Goal: Information Seeking & Learning: Learn about a topic

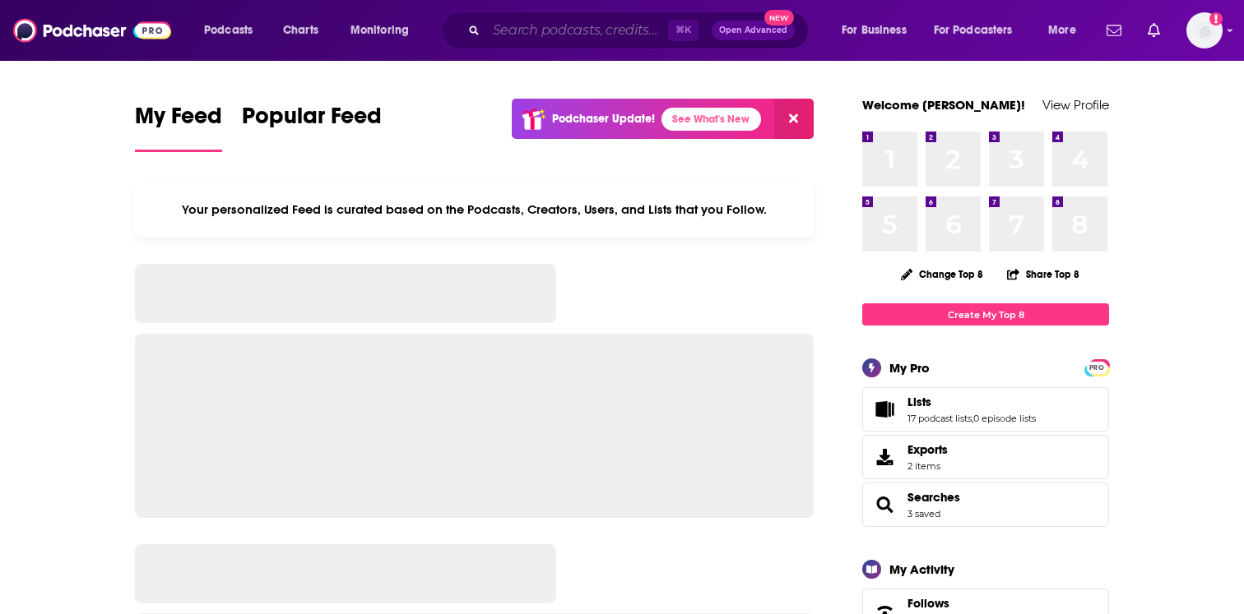
click at [505, 27] on input "Search podcasts, credits, & more..." at bounding box center [577, 30] width 182 height 26
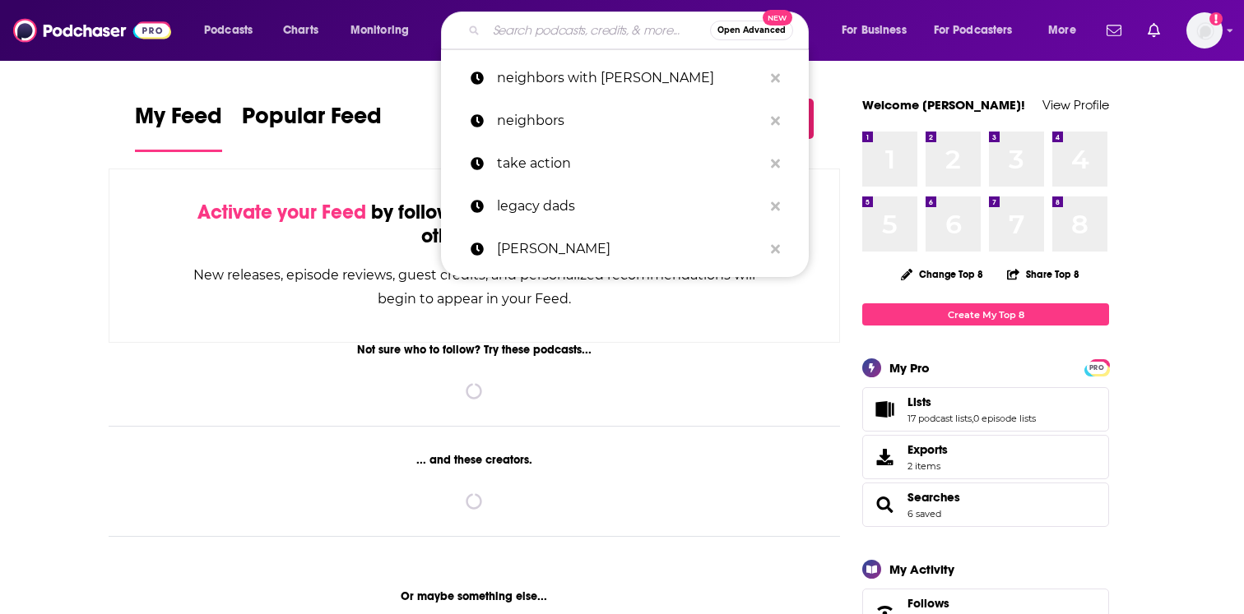
paste input "The [PERSON_NAME] Show"
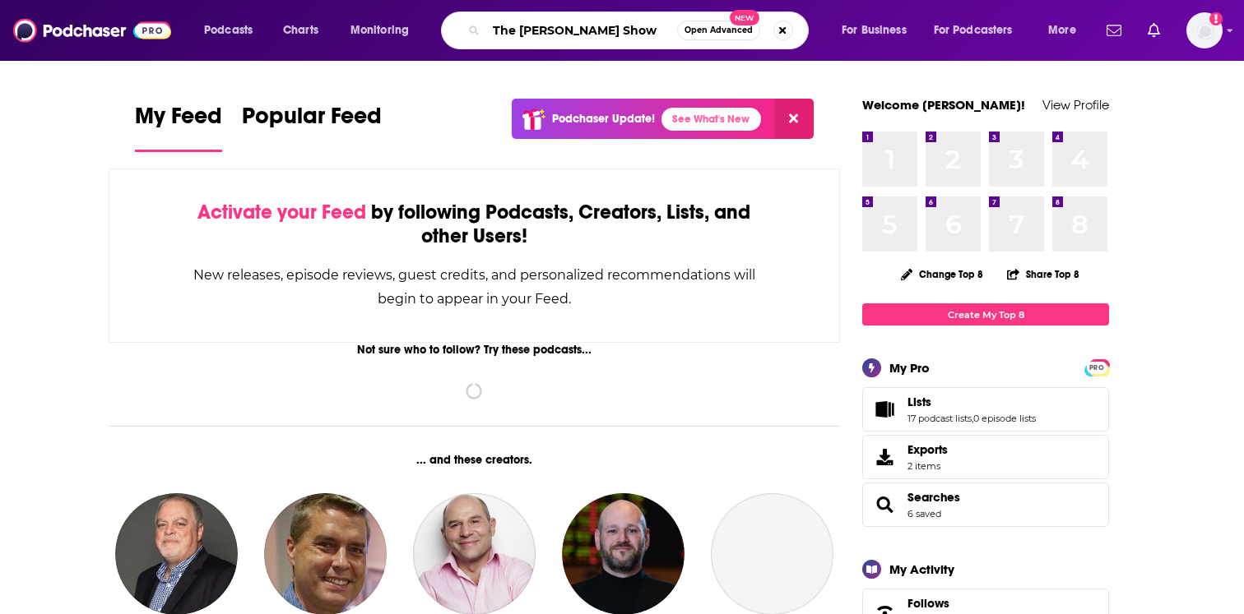
type input "The [PERSON_NAME] Show"
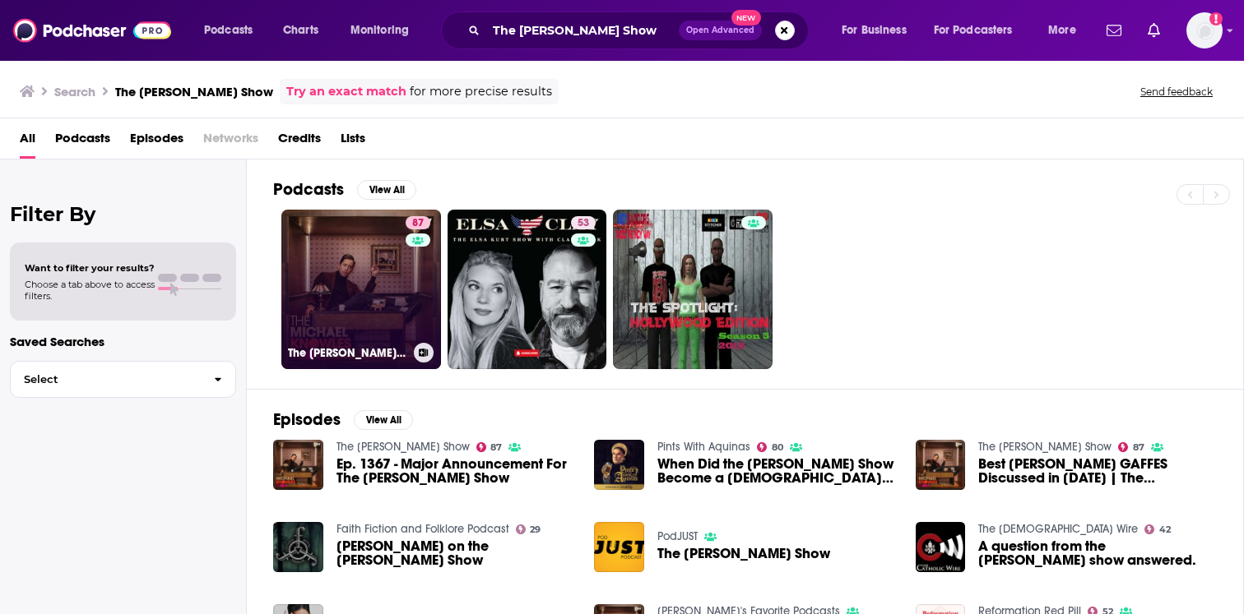
click at [373, 308] on link "87 The [PERSON_NAME] Show" at bounding box center [361, 290] width 160 height 160
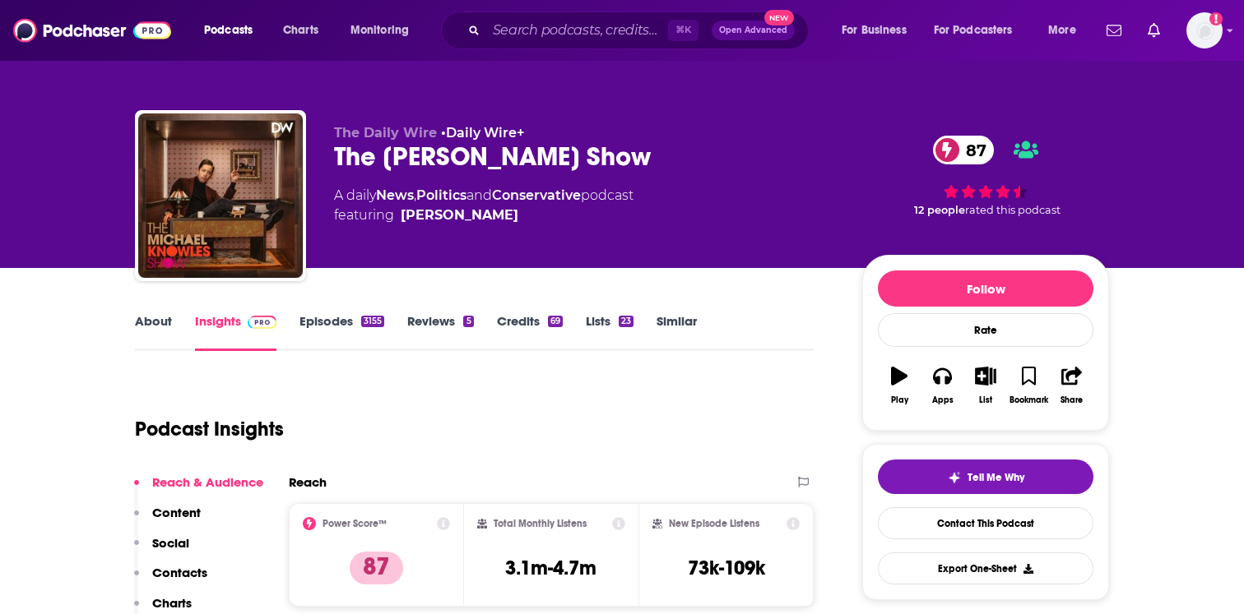
scroll to position [47, 0]
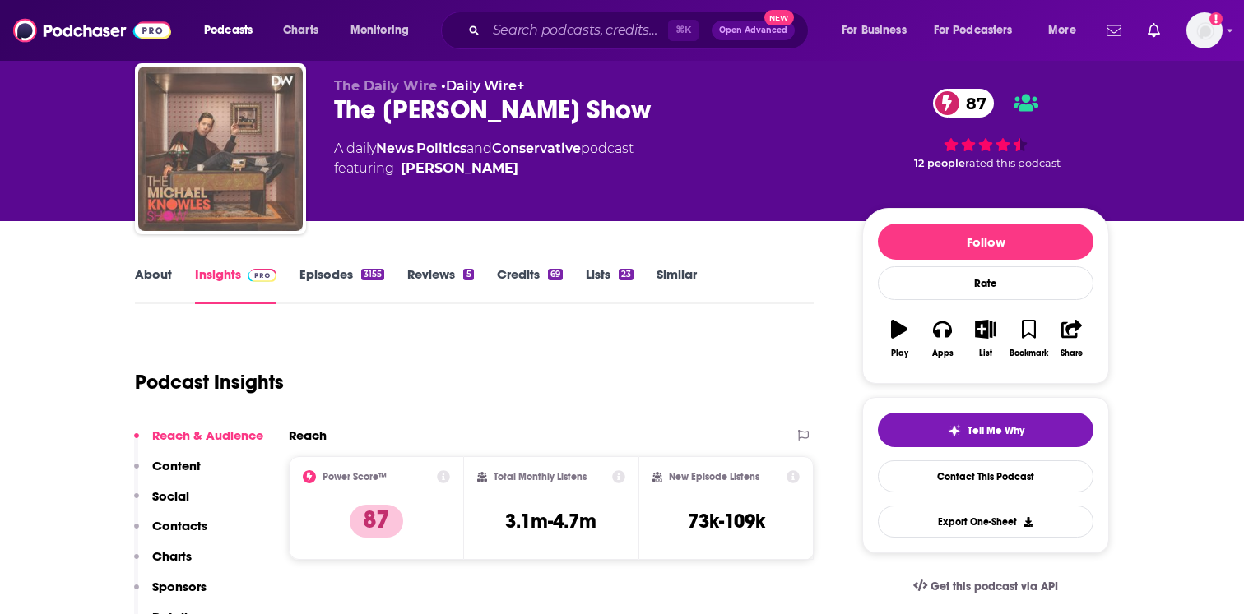
click at [262, 154] on img "The Michael Knowles Show" at bounding box center [220, 149] width 164 height 164
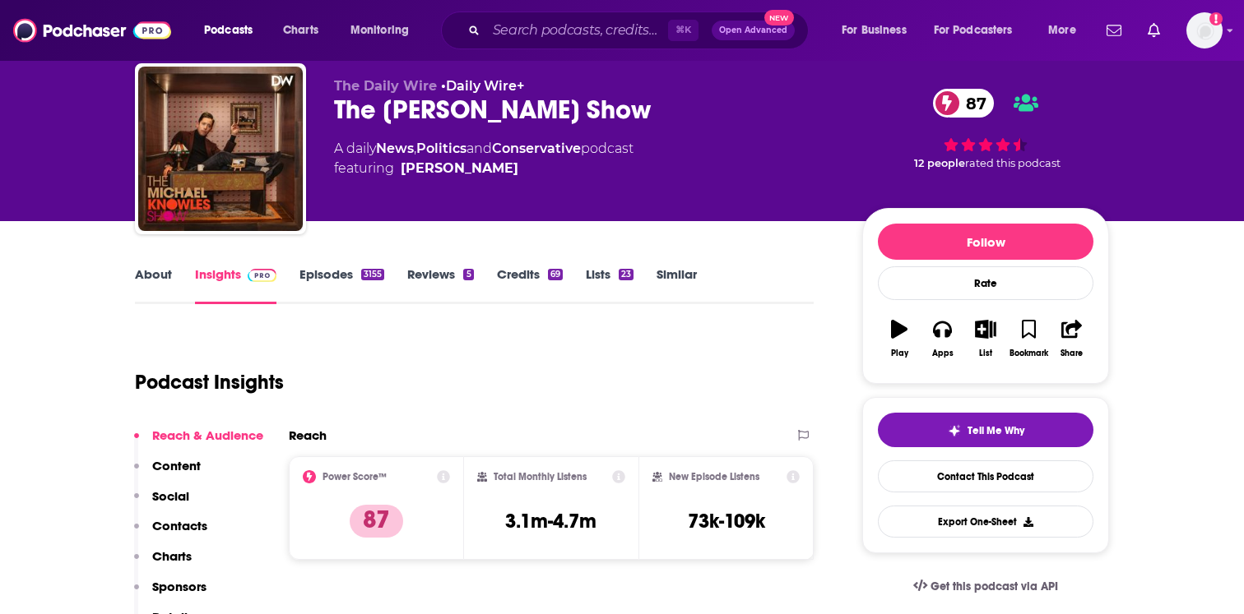
click at [322, 282] on link "Episodes 3155" at bounding box center [341, 285] width 85 height 38
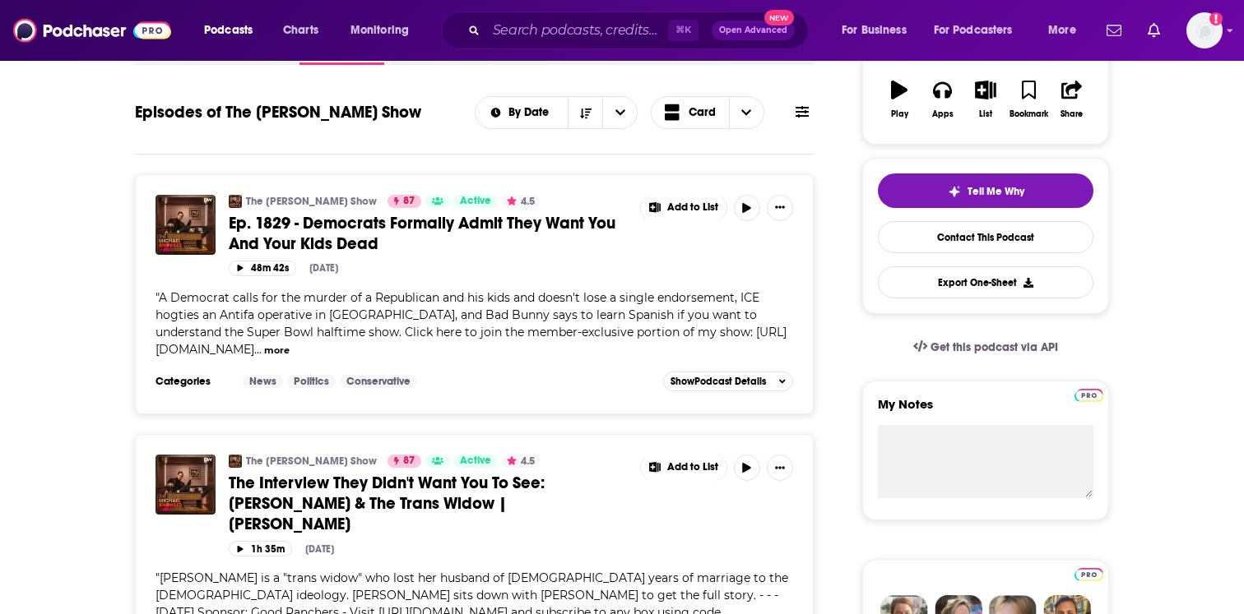
scroll to position [193, 0]
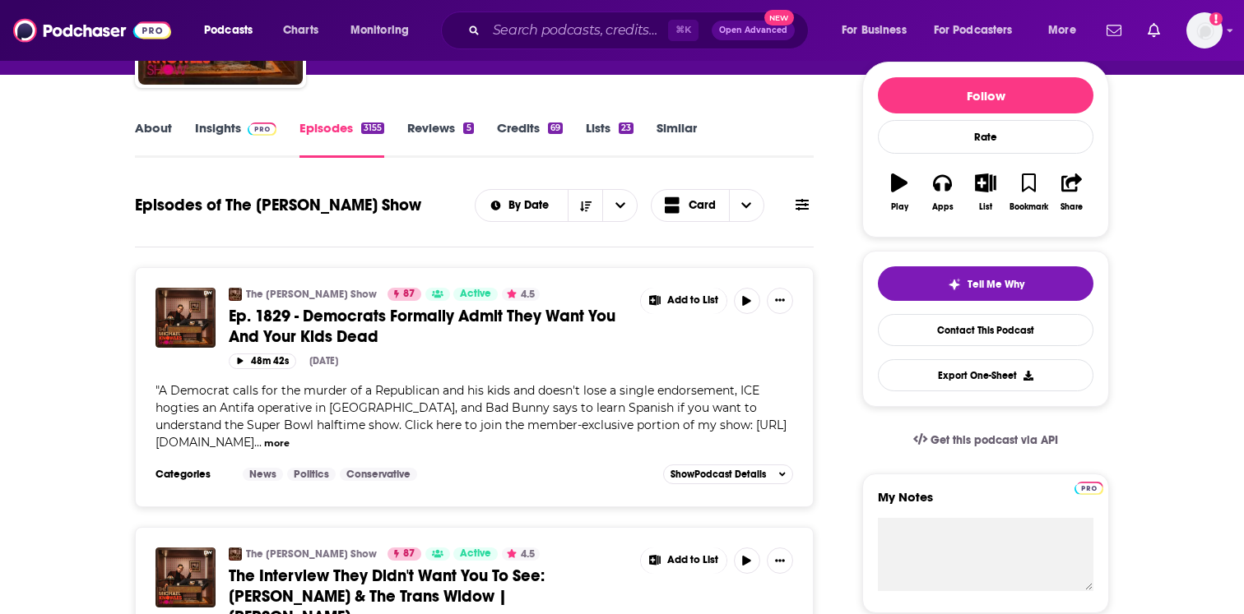
click at [220, 134] on link "Insights" at bounding box center [235, 139] width 81 height 38
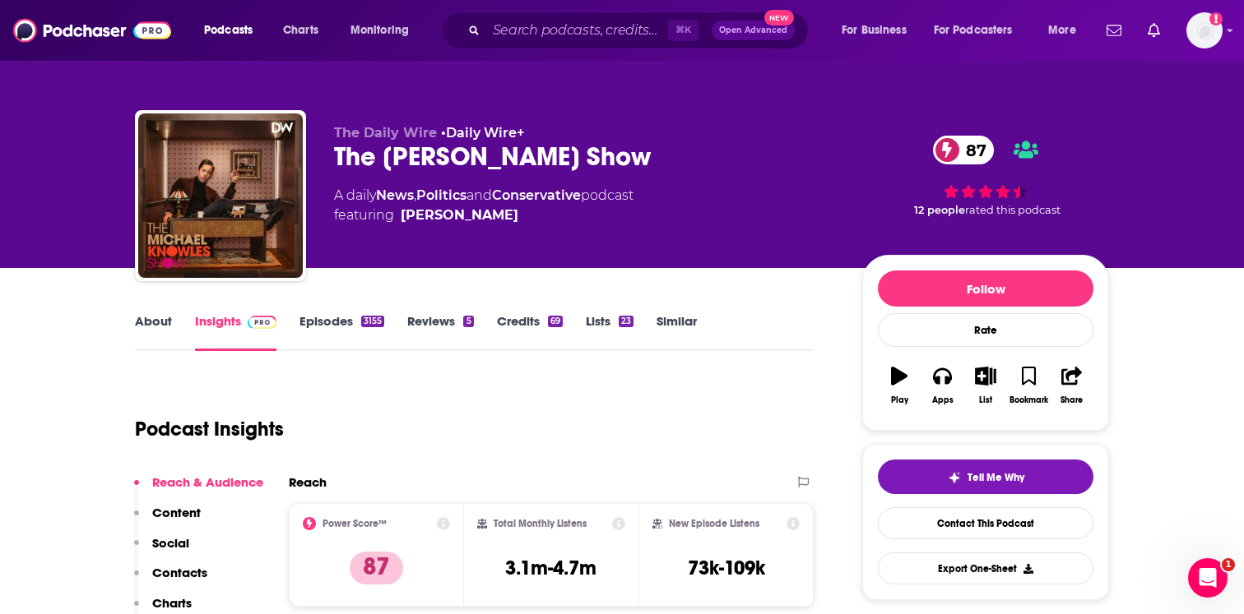
scroll to position [26, 0]
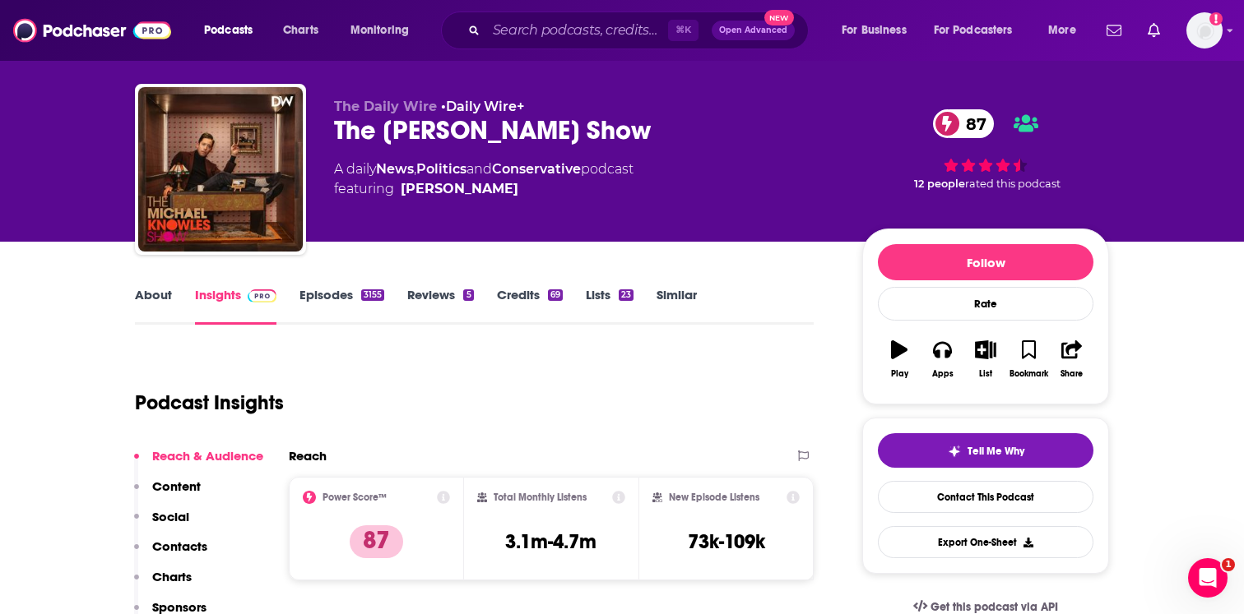
click at [345, 290] on link "Episodes 3155" at bounding box center [341, 306] width 85 height 38
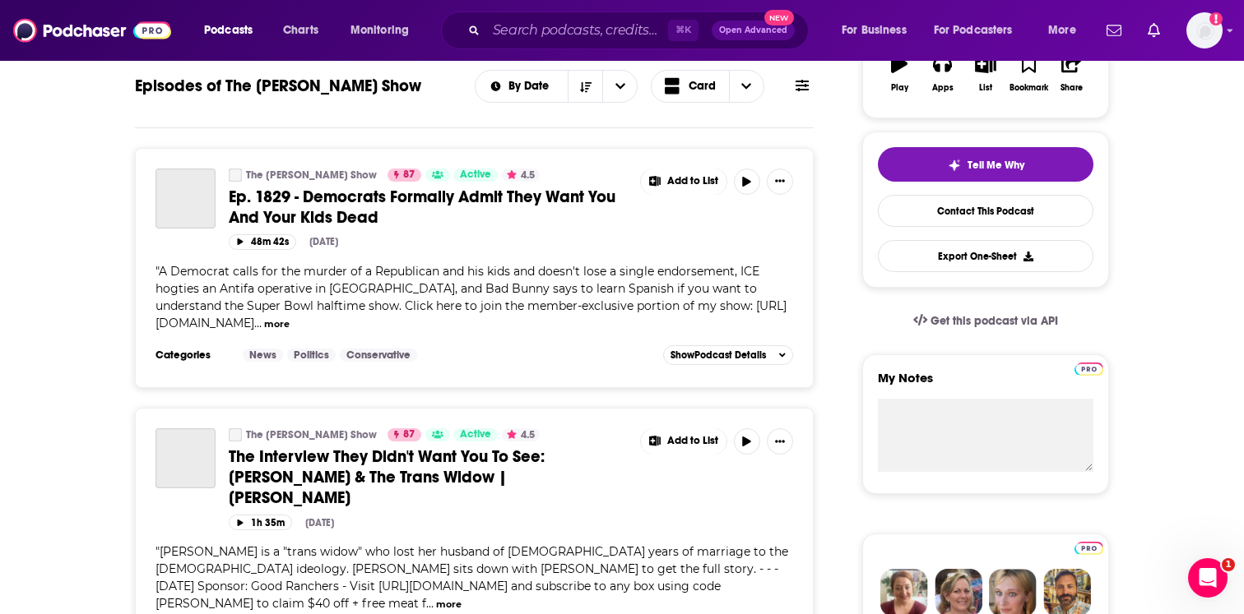
scroll to position [210, 0]
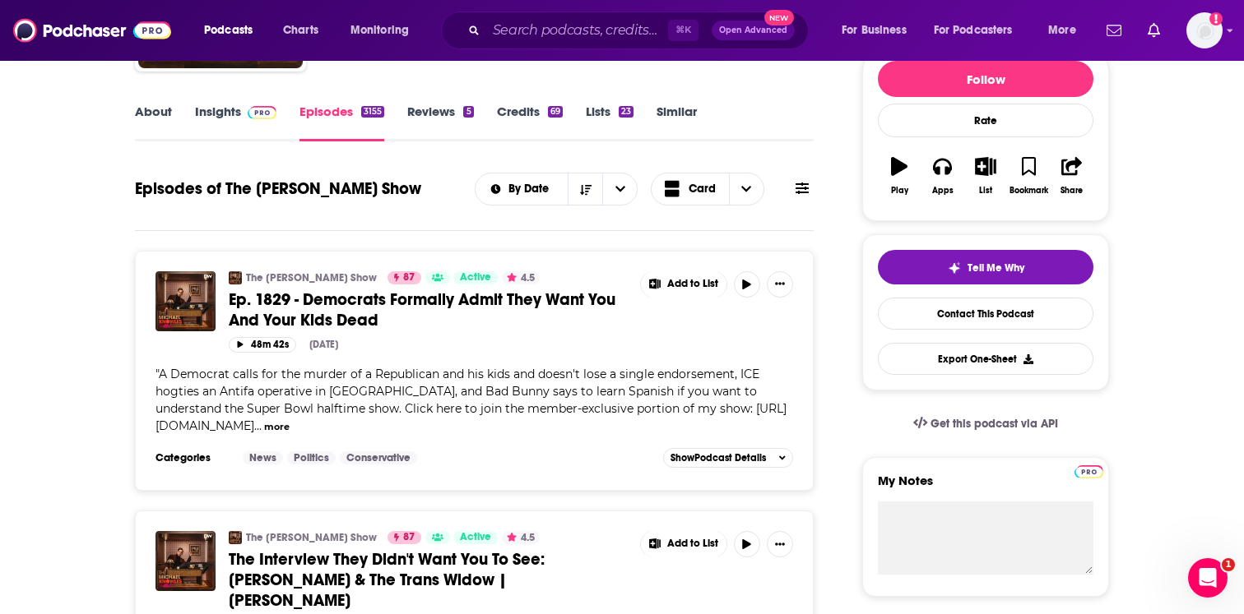
click at [215, 108] on link "Insights" at bounding box center [235, 123] width 81 height 38
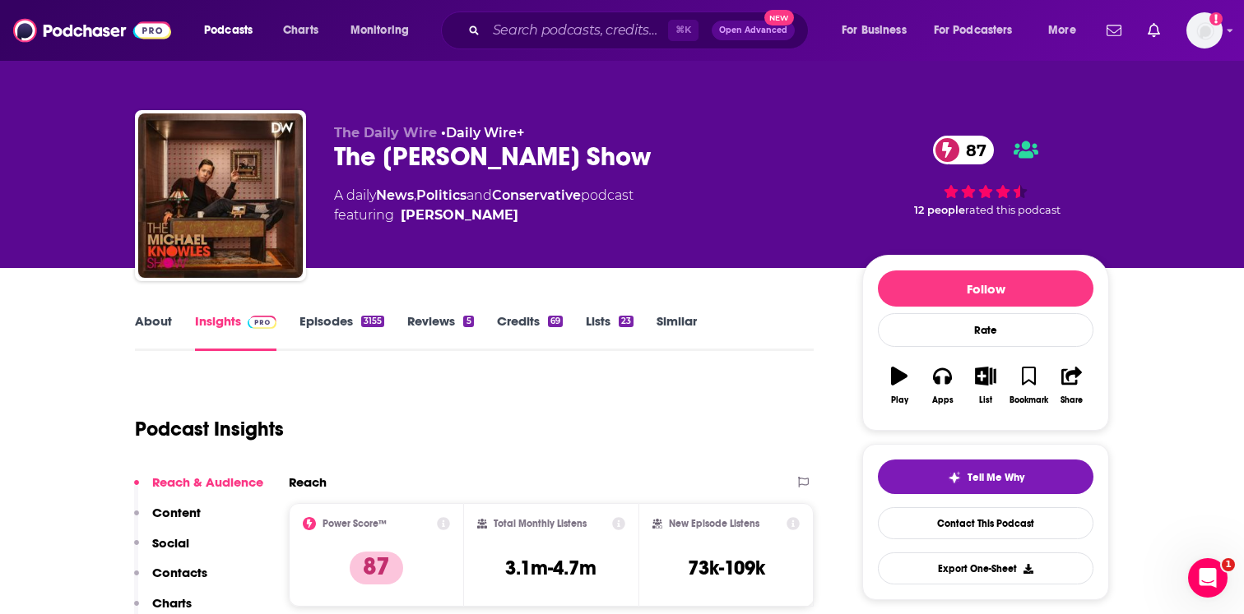
click at [314, 327] on link "Episodes 3155" at bounding box center [341, 332] width 85 height 38
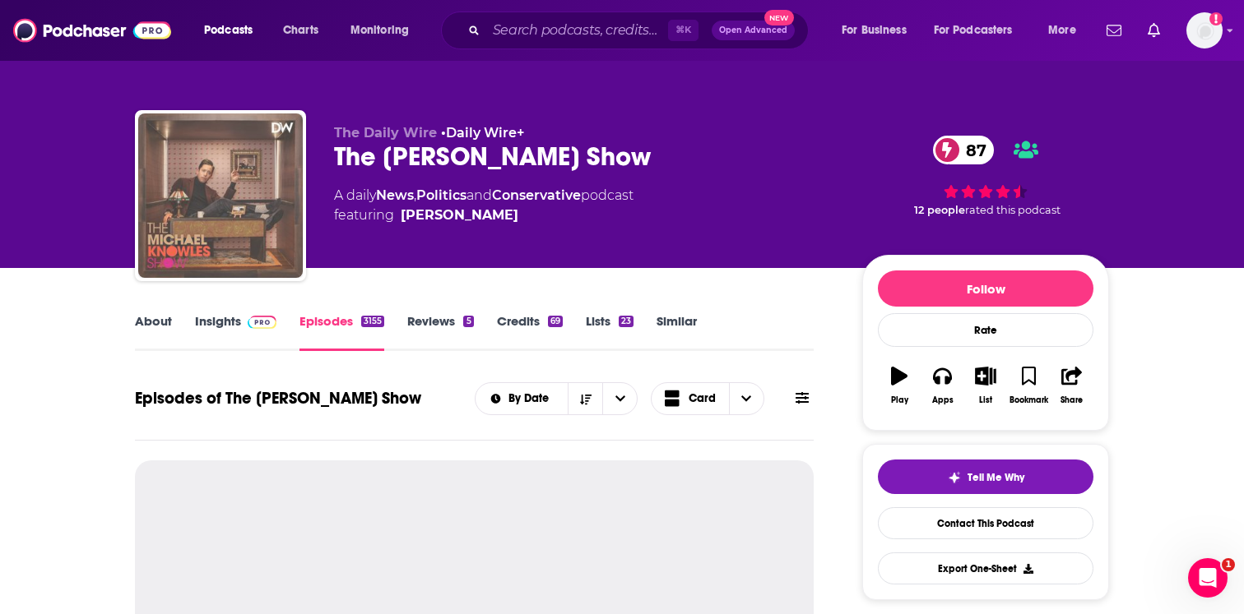
click at [223, 198] on img "The Michael Knowles Show" at bounding box center [220, 196] width 164 height 164
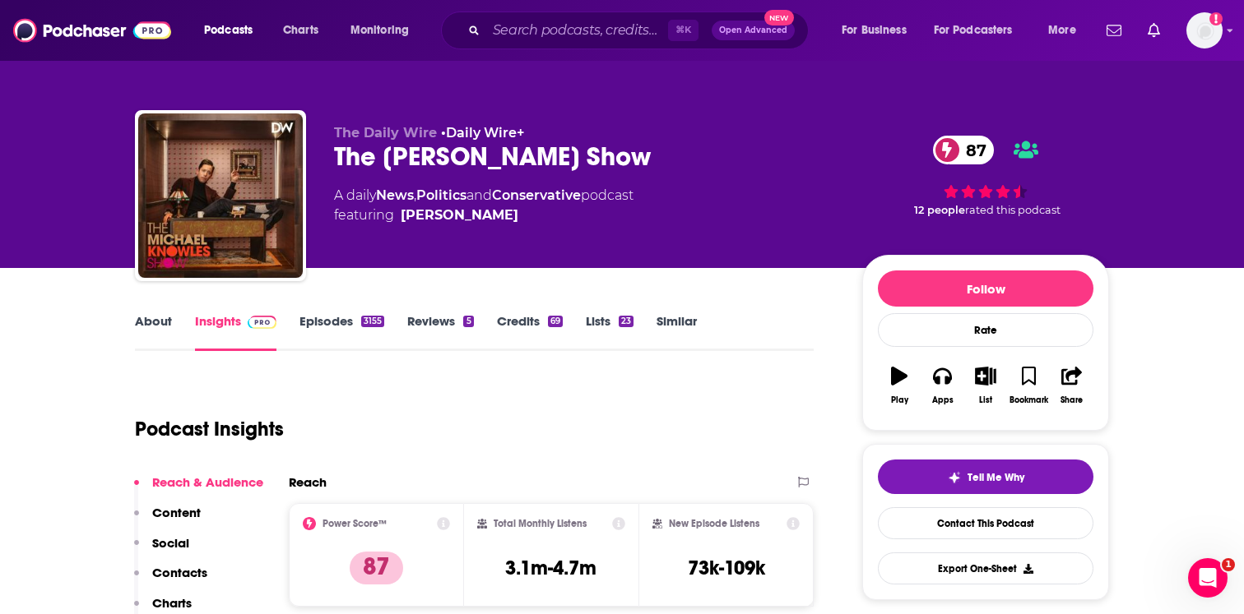
click at [309, 337] on link "Episodes 3155" at bounding box center [341, 332] width 85 height 38
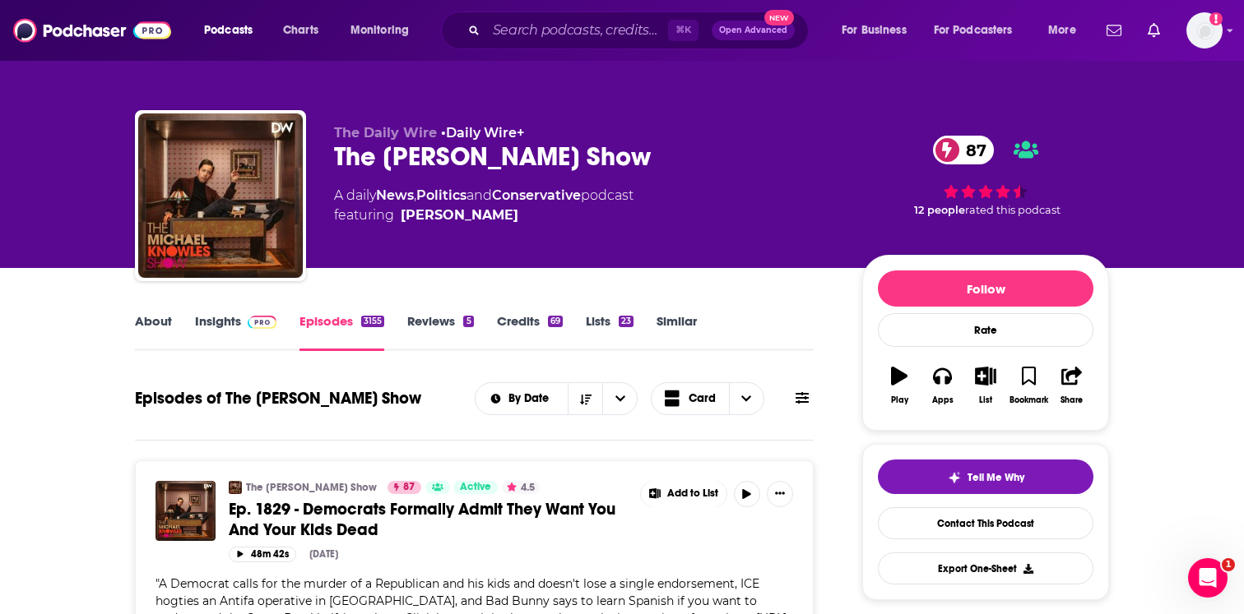
click at [366, 160] on div "The [PERSON_NAME] Show 87" at bounding box center [585, 157] width 502 height 32
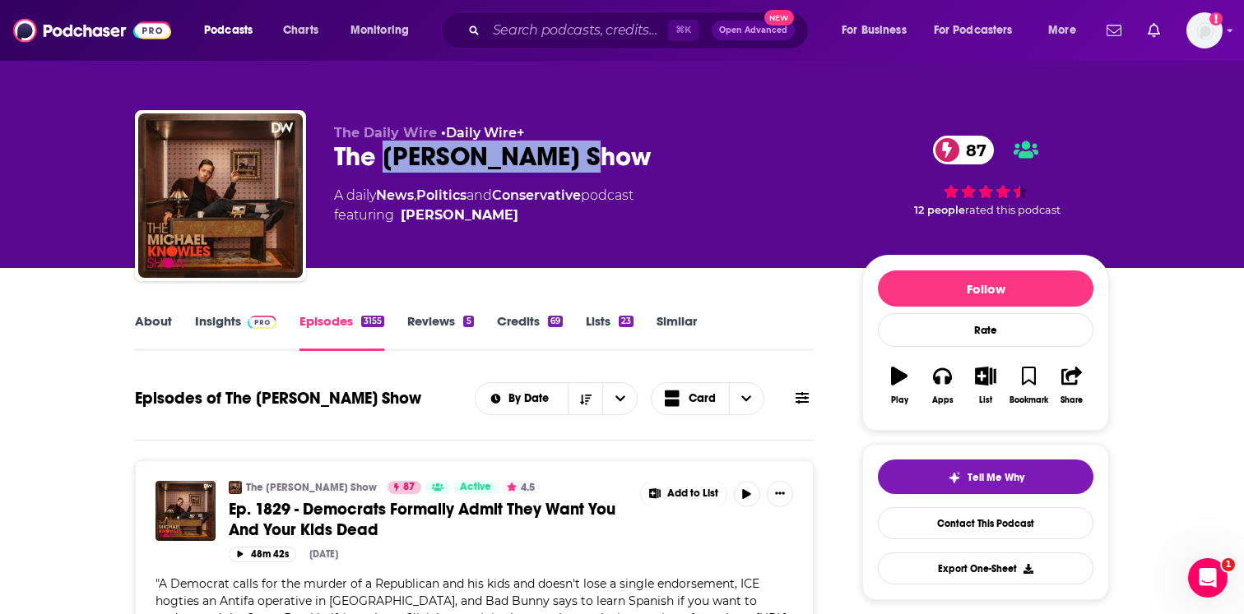
drag, startPoint x: 382, startPoint y: 156, endPoint x: 582, endPoint y: 167, distance: 200.2
click at [582, 167] on div "The [PERSON_NAME] Show 87" at bounding box center [585, 157] width 502 height 32
copy h2 "[PERSON_NAME]"
